Goal: Task Accomplishment & Management: Use online tool/utility

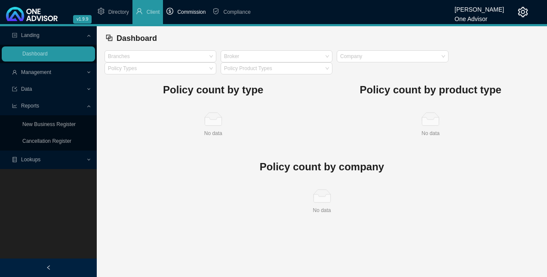
click at [193, 12] on span "Commission" at bounding box center [191, 12] width 28 height 6
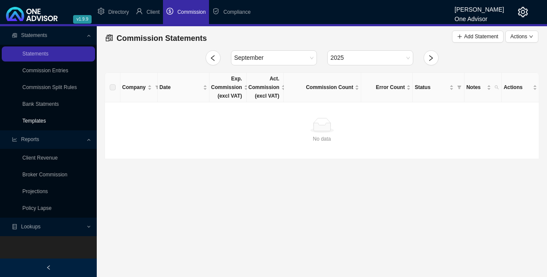
click at [40, 119] on link "Templates" at bounding box center [34, 121] width 24 height 6
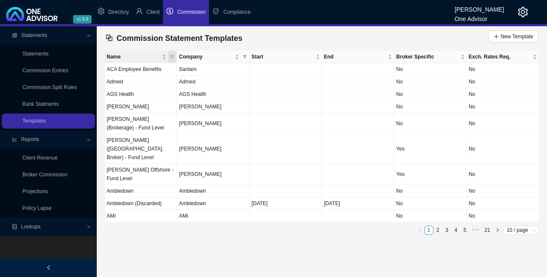
click at [172, 56] on icon "search" at bounding box center [172, 57] width 4 height 4
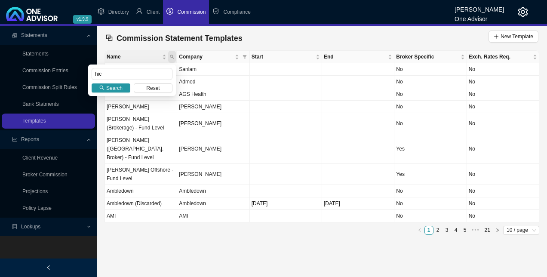
type input "hic"
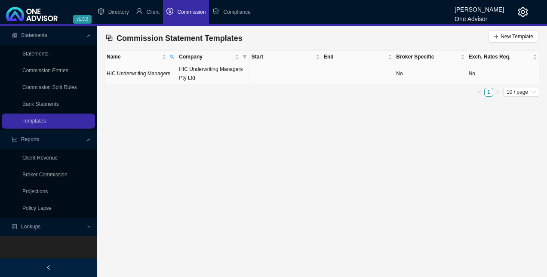
click at [141, 74] on td "HIC Underwriting Managers" at bounding box center [141, 73] width 72 height 21
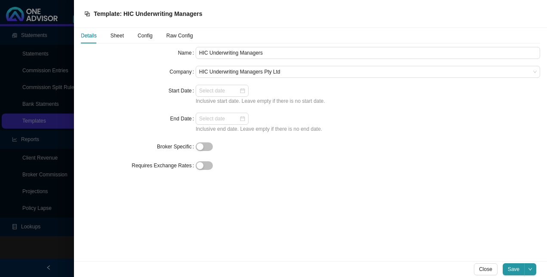
click at [143, 35] on span "Config" at bounding box center [145, 35] width 15 height 5
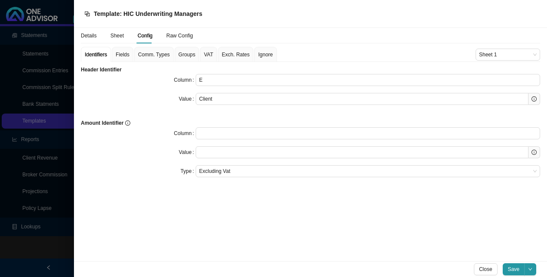
click at [123, 54] on span "Fields" at bounding box center [123, 54] width 14 height 5
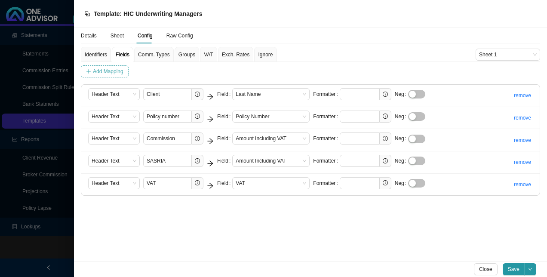
click at [110, 70] on span "Add Mapping" at bounding box center [108, 71] width 31 height 9
click at [125, 205] on span "Column" at bounding box center [114, 204] width 45 height 11
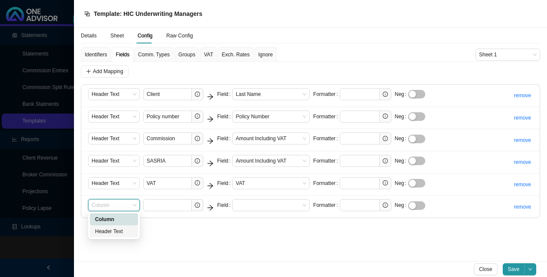
click at [120, 228] on div "Header Text" at bounding box center [114, 231] width 38 height 9
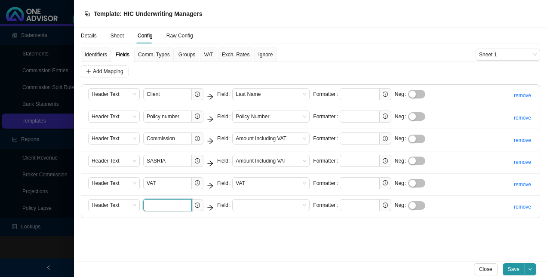
click at [169, 202] on input "text" at bounding box center [167, 205] width 49 height 12
paste input "Broker fees"
click at [247, 204] on span at bounding box center [271, 204] width 70 height 11
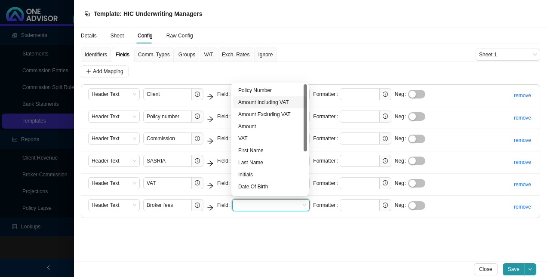
click at [276, 102] on div "Amount Including VAT" at bounding box center [270, 102] width 64 height 9
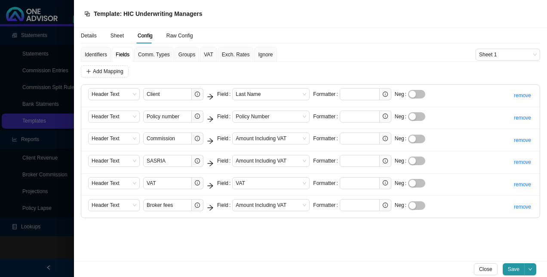
click at [335, 236] on div "Details Sheet Config Raw Config Identifiers Fields Comm. Types Groups VAT Exch.…" at bounding box center [310, 144] width 473 height 233
click at [516, 269] on span "Save" at bounding box center [514, 269] width 12 height 9
click at [146, 203] on input "Broker fees" at bounding box center [167, 205] width 49 height 12
click at [178, 204] on input "^Broker fees" at bounding box center [167, 205] width 49 height 12
type input "^Broker fees$"
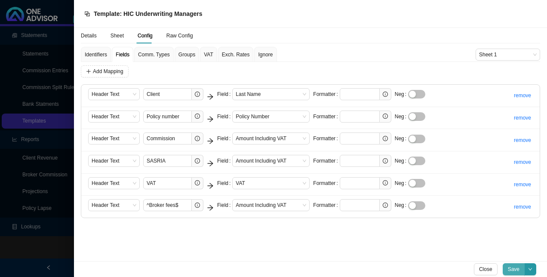
click at [510, 269] on span "Save" at bounding box center [514, 269] width 12 height 9
click at [516, 272] on span "Save" at bounding box center [514, 269] width 12 height 9
